Goal: Check status: Check status

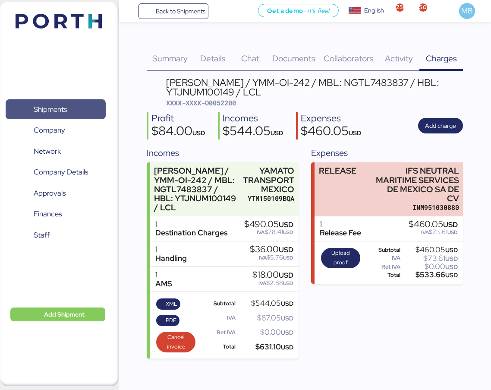
drag, startPoint x: 0, startPoint y: 0, endPoint x: 79, endPoint y: 100, distance: 127.5
click at [79, 103] on span "Shipments" at bounding box center [55, 109] width 93 height 13
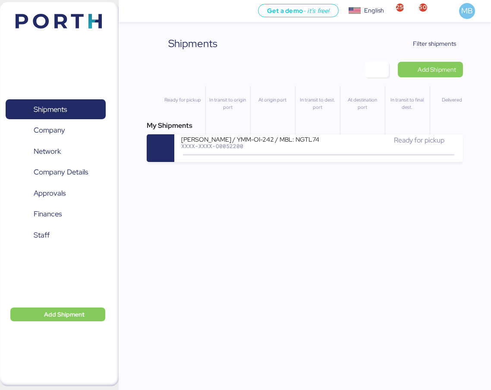
click at [437, 47] on span "Filter shipments" at bounding box center [434, 43] width 43 height 10
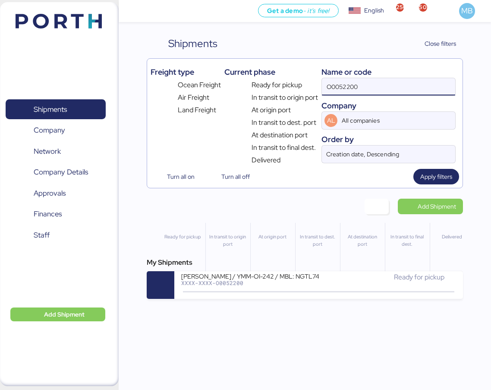
drag, startPoint x: 334, startPoint y: 85, endPoint x: 277, endPoint y: 82, distance: 57.5
click at [277, 82] on div "Freight type Ocean Freight Air Freight Land Freight Current phase Ready for pic…" at bounding box center [305, 113] width 309 height 103
click at [379, 88] on input "O0052200" at bounding box center [388, 86] width 133 height 17
drag, startPoint x: 379, startPoint y: 88, endPoint x: 314, endPoint y: 87, distance: 65.2
click at [314, 87] on div "Freight type Ocean Freight Air Freight Land Freight Current phase Ready for pic…" at bounding box center [305, 113] width 309 height 103
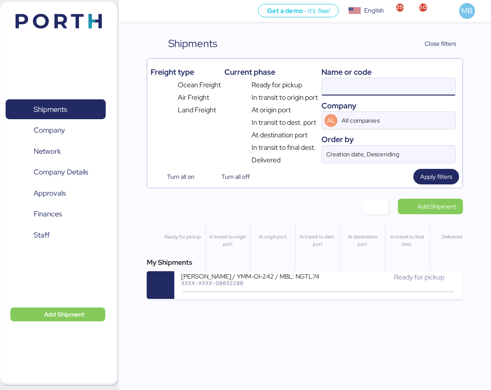
paste input "O0051965"
type input "O0051965"
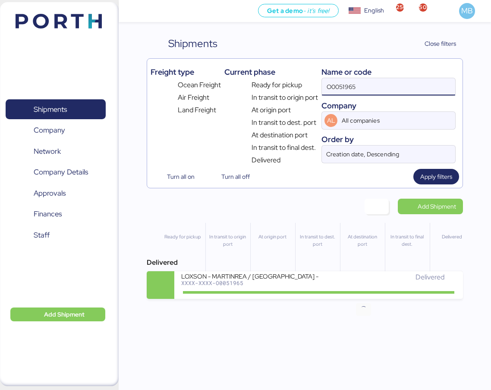
click at [365, 286] on div "Delivered" at bounding box center [388, 281] width 138 height 19
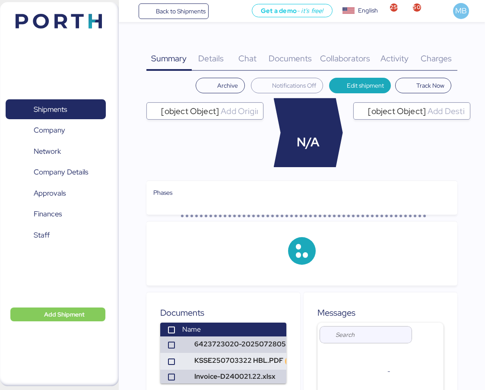
click at [435, 60] on span "Charges" at bounding box center [435, 58] width 31 height 11
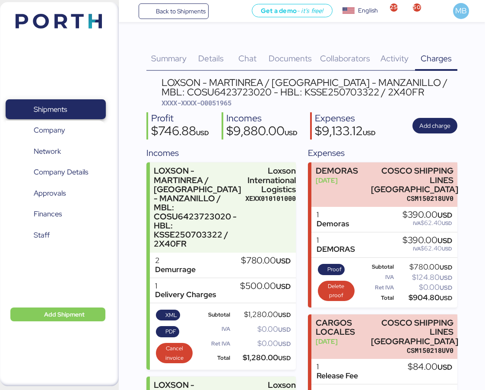
click at [72, 104] on span "Shipments" at bounding box center [55, 109] width 93 height 13
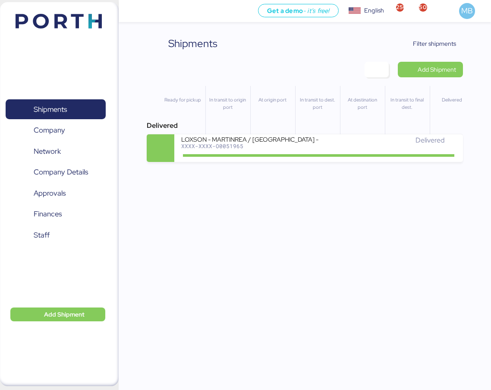
click at [444, 42] on span "Filter shipments" at bounding box center [434, 43] width 43 height 10
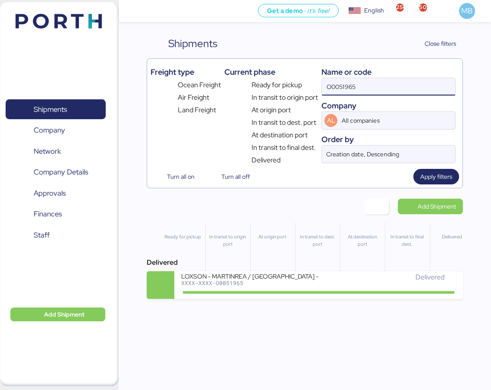
drag, startPoint x: 377, startPoint y: 85, endPoint x: 321, endPoint y: 84, distance: 55.7
click at [321, 84] on div "Freight type Ocean Freight Air Freight Land Freight Current phase Ready for pic…" at bounding box center [305, 113] width 309 height 103
paste input "O0052094"
type input "O0052094"
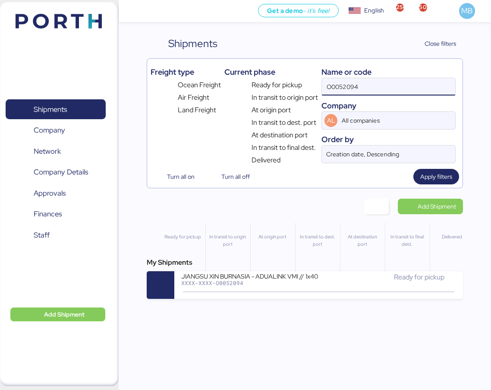
click at [307, 281] on div "XXXX-XXXX-O0052094" at bounding box center [250, 283] width 138 height 6
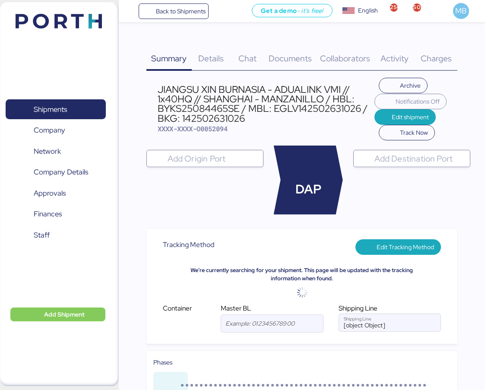
click at [438, 59] on span "Charges" at bounding box center [435, 58] width 31 height 11
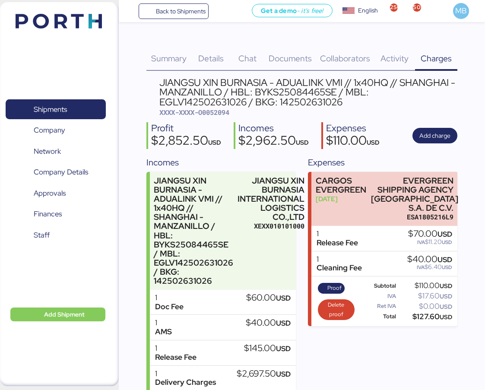
click at [84, 110] on span "Shipments" at bounding box center [55, 109] width 93 height 13
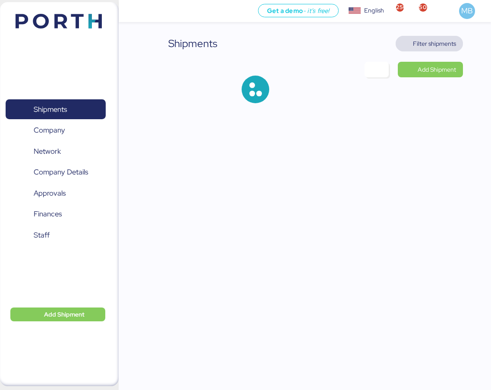
click at [452, 44] on span "Filter shipments" at bounding box center [434, 43] width 43 height 10
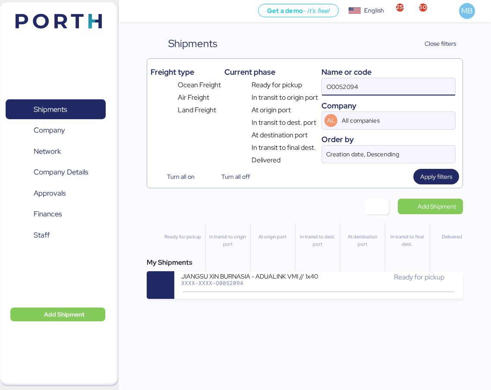
drag, startPoint x: 393, startPoint y: 87, endPoint x: 312, endPoint y: 87, distance: 80.7
click at [312, 87] on div "Freight type Ocean Freight Air Freight Land Freight Current phase Ready for pic…" at bounding box center [305, 113] width 309 height 103
paste input "O0052095"
type input "O0052095"
click at [352, 287] on icon at bounding box center [363, 291] width 41 height 9
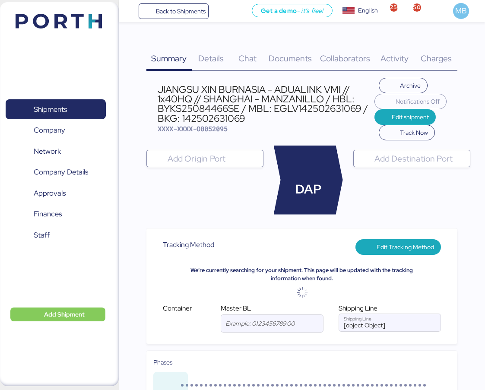
click at [440, 61] on span "Charges" at bounding box center [435, 58] width 31 height 11
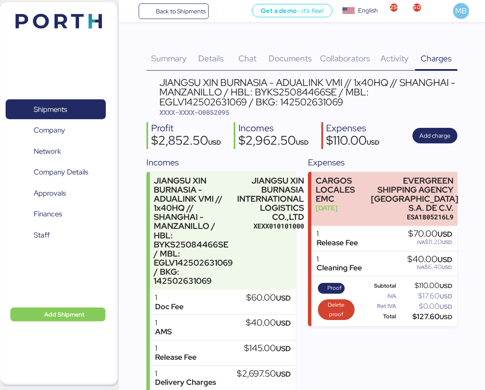
click at [49, 105] on span "Shipments" at bounding box center [50, 109] width 33 height 13
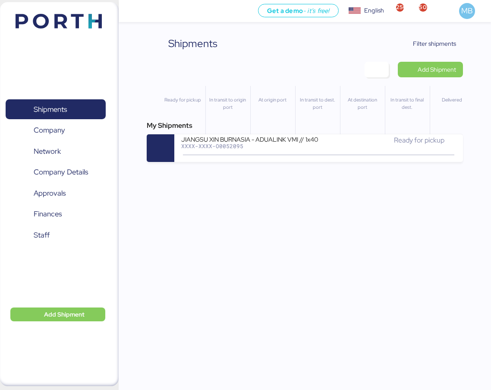
click at [454, 44] on span "Filter shipments" at bounding box center [434, 43] width 43 height 10
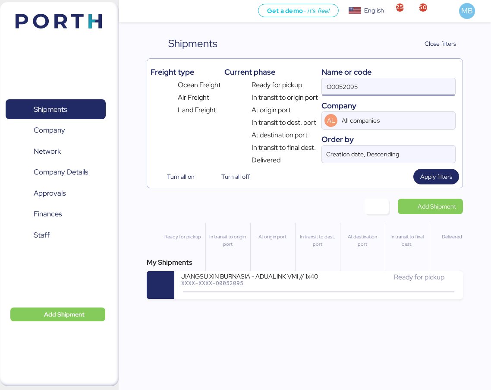
drag, startPoint x: 385, startPoint y: 86, endPoint x: 299, endPoint y: 85, distance: 85.0
click at [299, 85] on div "Freight type Ocean Freight Air Freight Land Freight Current phase Ready for pic…" at bounding box center [305, 113] width 309 height 103
paste input "O0052118"
type input "O0052118"
click at [277, 282] on div "XXXX-XXXX-O0052118" at bounding box center [250, 283] width 138 height 6
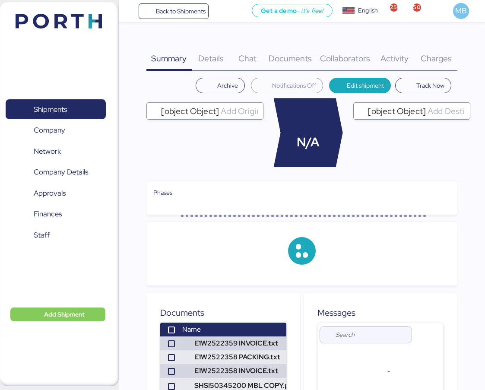
click at [444, 54] on span "Charges" at bounding box center [435, 58] width 31 height 11
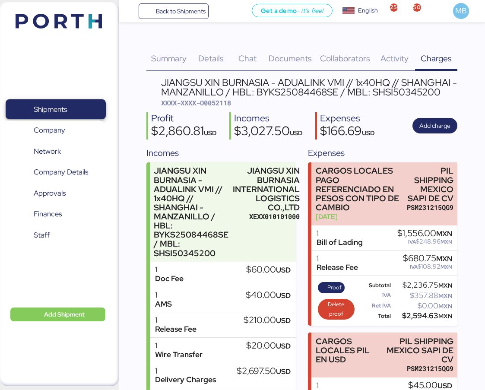
click at [73, 105] on span "Shipments" at bounding box center [55, 109] width 93 height 13
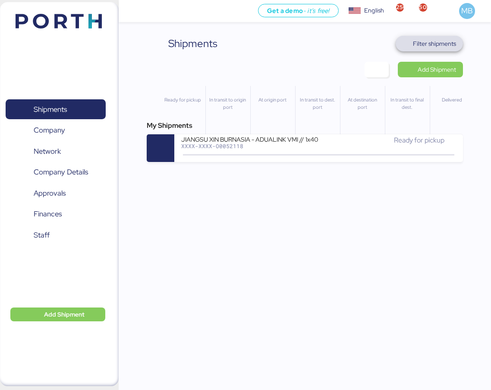
click at [443, 43] on span "Filter shipments" at bounding box center [434, 43] width 43 height 10
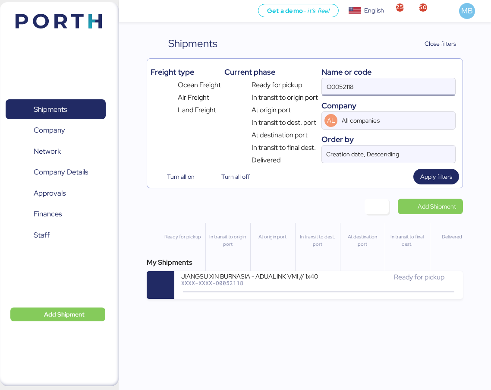
drag, startPoint x: 414, startPoint y: 86, endPoint x: 295, endPoint y: 86, distance: 119.1
click at [295, 86] on div "Freight type Ocean Freight Air Freight Land Freight Current phase Ready for pic…" at bounding box center [305, 113] width 309 height 103
paste input "O0052096"
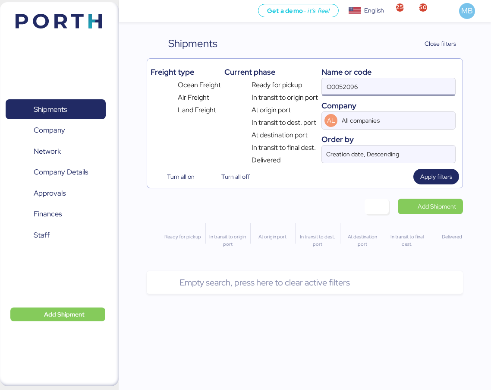
type input "O0052096"
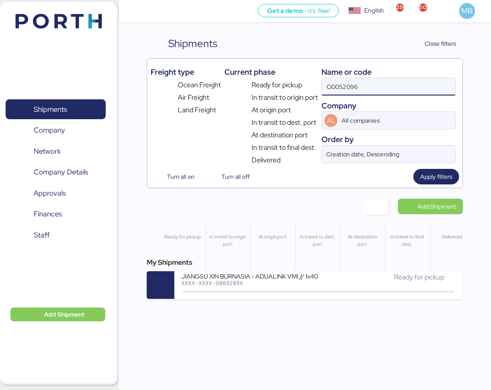
click at [322, 276] on div "Ready for pickup" at bounding box center [388, 277] width 138 height 10
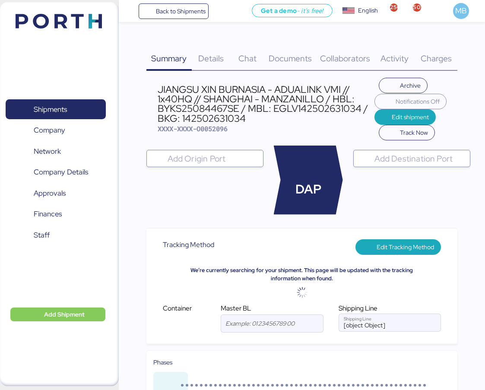
click at [440, 63] on span "Charges" at bounding box center [435, 58] width 31 height 11
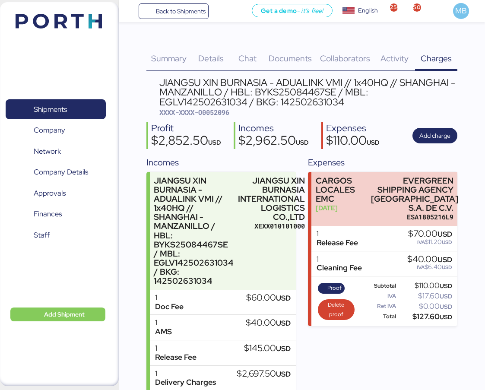
scroll to position [86, 0]
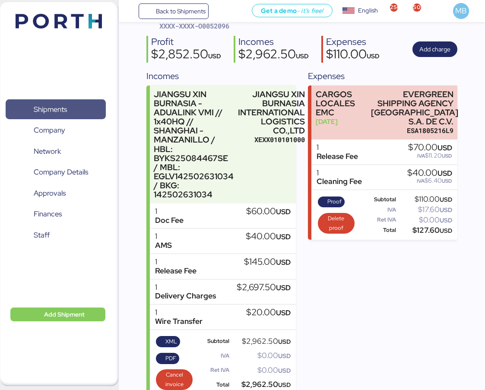
drag, startPoint x: 60, startPoint y: 104, endPoint x: 19, endPoint y: 107, distance: 41.6
click at [60, 104] on span "Shipments" at bounding box center [50, 109] width 33 height 13
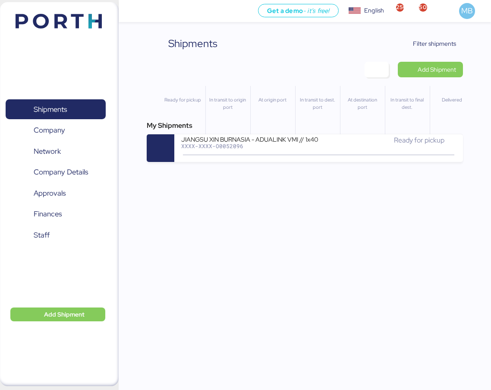
click at [446, 45] on span "Filter shipments" at bounding box center [434, 43] width 43 height 10
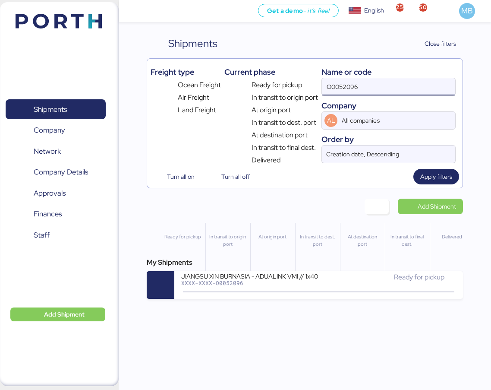
drag, startPoint x: 384, startPoint y: 89, endPoint x: 271, endPoint y: 88, distance: 112.2
click at [271, 88] on div "Freight type Ocean Freight Air Freight Land Freight Current phase Ready for pic…" at bounding box center [305, 113] width 309 height 103
paste input "O0051899"
type input "O0051899"
click at [293, 277] on div "LOXSON - CHEERSSON / [GEOGRAPHIC_DATA] - MANZANILLO / MBL: ESLCHNSHG038927 - HB…" at bounding box center [250, 275] width 138 height 7
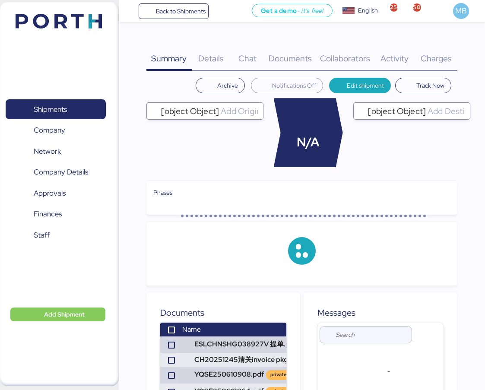
click at [446, 56] on span "Charges" at bounding box center [435, 58] width 31 height 11
